Goal: Navigation & Orientation: Find specific page/section

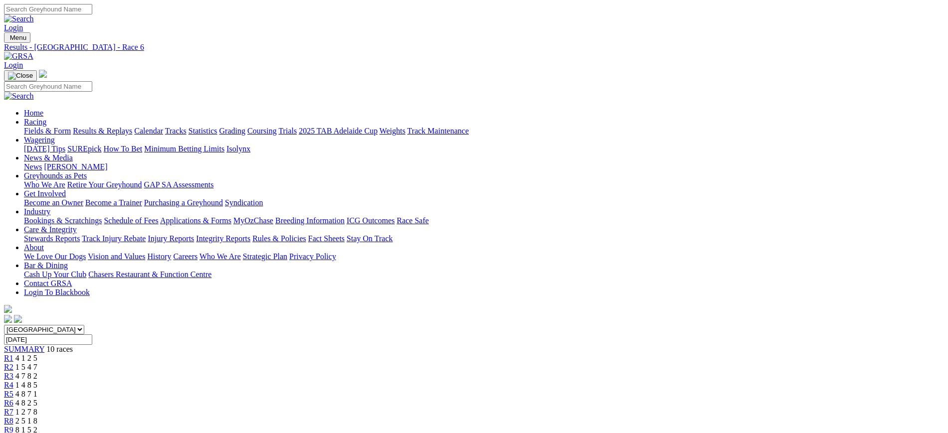
click at [107, 163] on link "[PERSON_NAME]" at bounding box center [75, 167] width 63 height 8
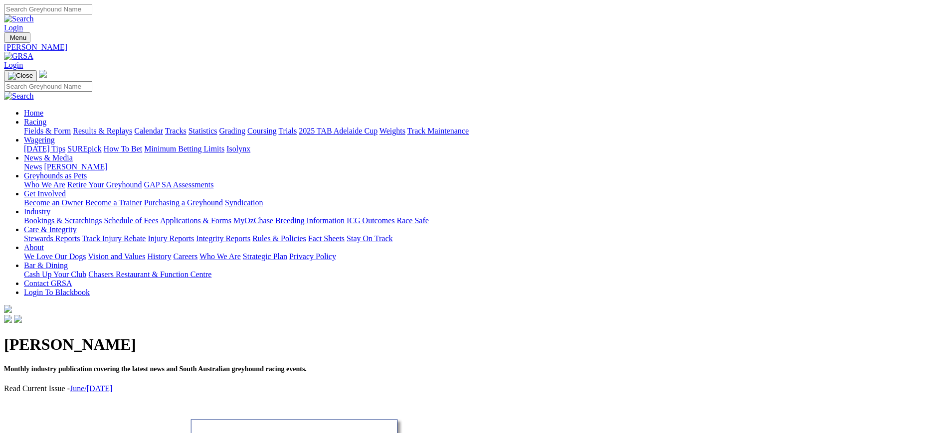
click at [42, 163] on link "News" at bounding box center [33, 167] width 18 height 8
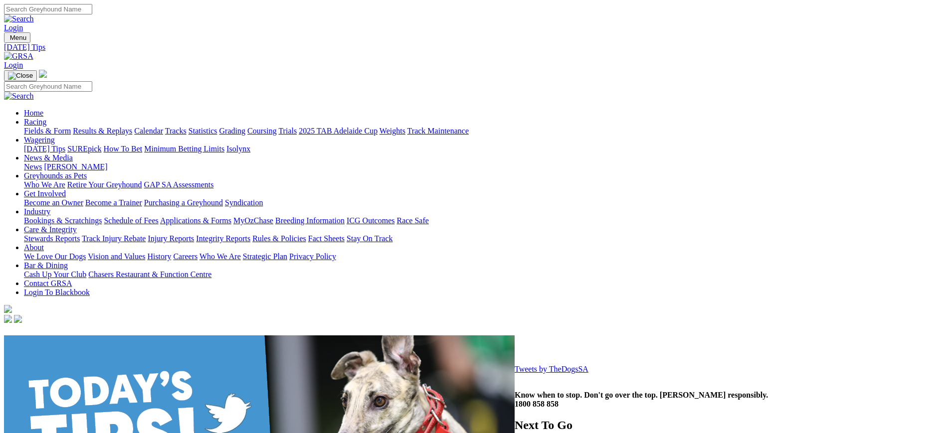
click at [33, 52] on img at bounding box center [18, 56] width 29 height 9
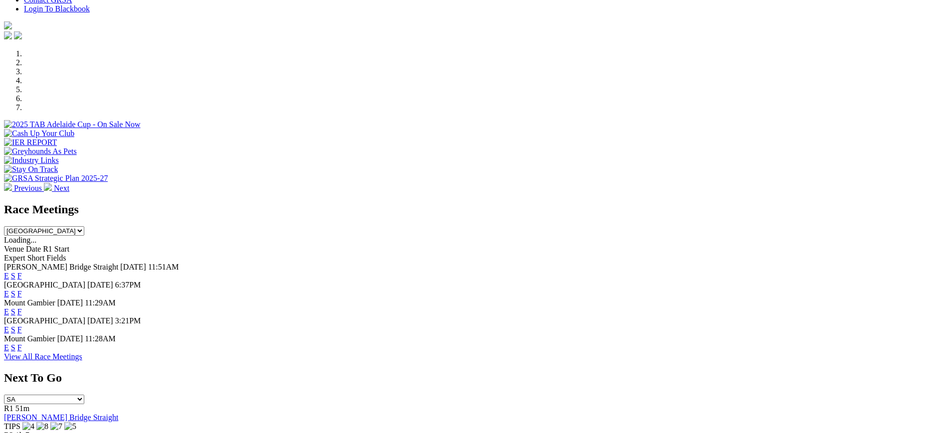
scroll to position [254, 0]
